Goal: Find contact information: Find contact information

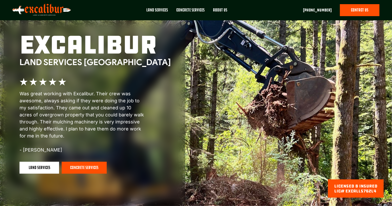
click at [360, 6] on link "contact us" at bounding box center [360, 10] width 40 height 12
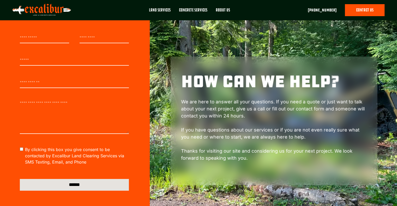
click at [369, 8] on link "contact us" at bounding box center [364, 10] width 40 height 12
click at [326, 9] on link "[PHONE_NUMBER]" at bounding box center [321, 10] width 29 height 6
click at [225, 13] on div "About Us" at bounding box center [222, 10] width 14 height 6
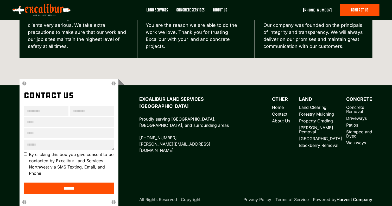
scroll to position [788, 0]
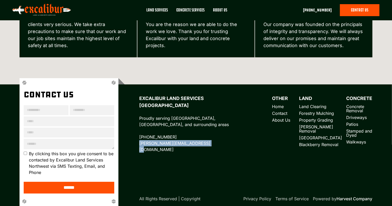
drag, startPoint x: 209, startPoint y: 137, endPoint x: 139, endPoint y: 138, distance: 70.1
click at [139, 138] on div "Excalibur Land Services Northwest Proudly serving [GEOGRAPHIC_DATA], [GEOGRAPHI…" at bounding box center [246, 142] width 254 height 128
copy link "[PERSON_NAME][EMAIL_ADDRESS][DOMAIN_NAME]"
drag, startPoint x: 173, startPoint y: 131, endPoint x: 135, endPoint y: 128, distance: 38.1
click at [135, 128] on div "Excalibur Land Services Northwest Proudly serving [GEOGRAPHIC_DATA], [GEOGRAPHI…" at bounding box center [246, 142] width 254 height 128
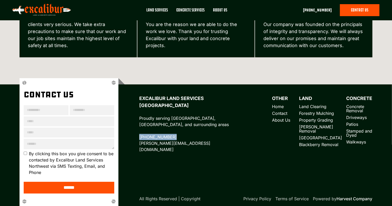
copy link "[PHONE_NUMBER]"
click at [206, 112] on p "Excalibur Land Services Northwest Proudly serving [GEOGRAPHIC_DATA], [GEOGRAPHI…" at bounding box center [190, 124] width 102 height 58
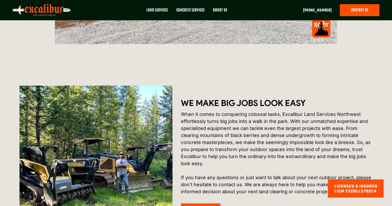
scroll to position [137, 0]
